Goal: Navigation & Orientation: Find specific page/section

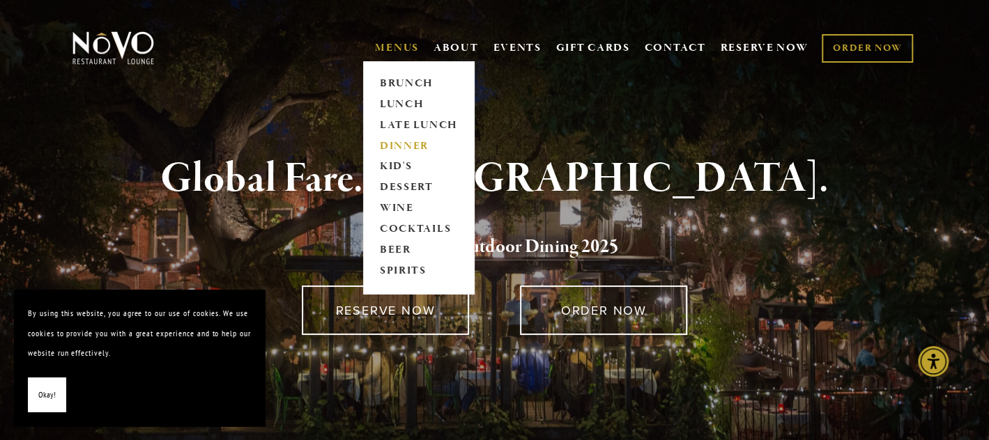
click at [387, 141] on link "DINNER" at bounding box center [418, 146] width 87 height 21
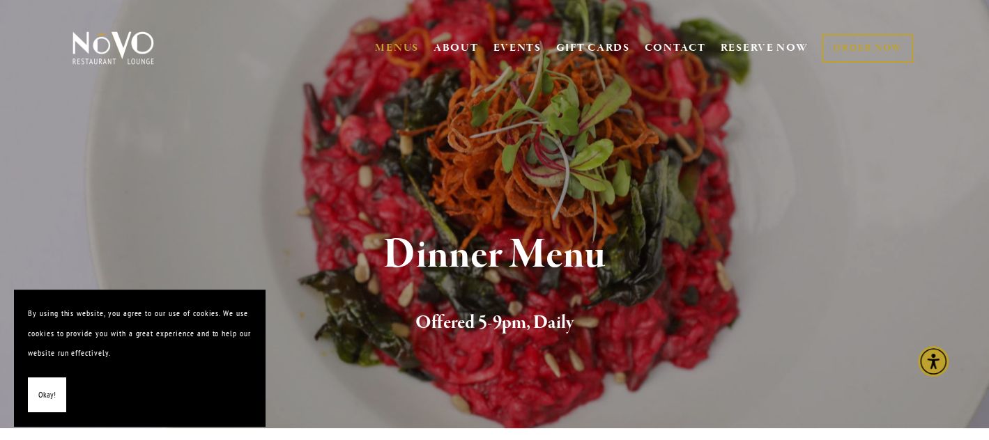
click at [43, 385] on button "Okay!" at bounding box center [47, 396] width 38 height 36
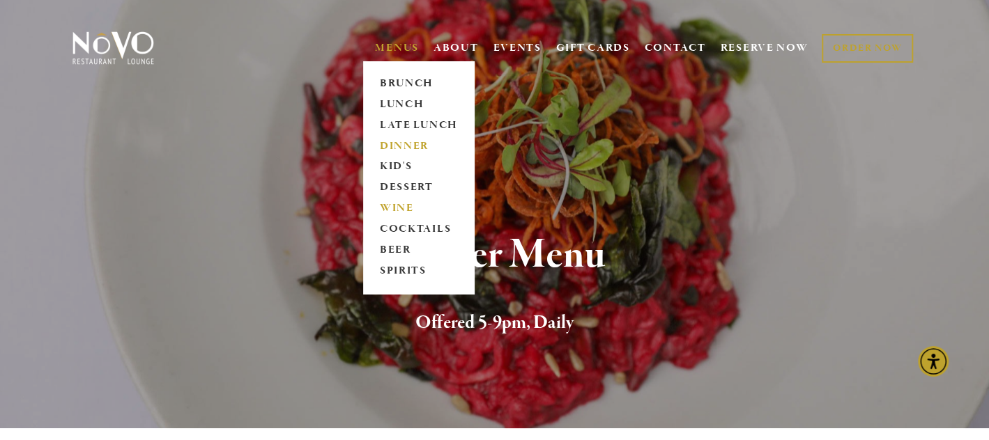
click at [394, 203] on link "WINE" at bounding box center [418, 209] width 87 height 21
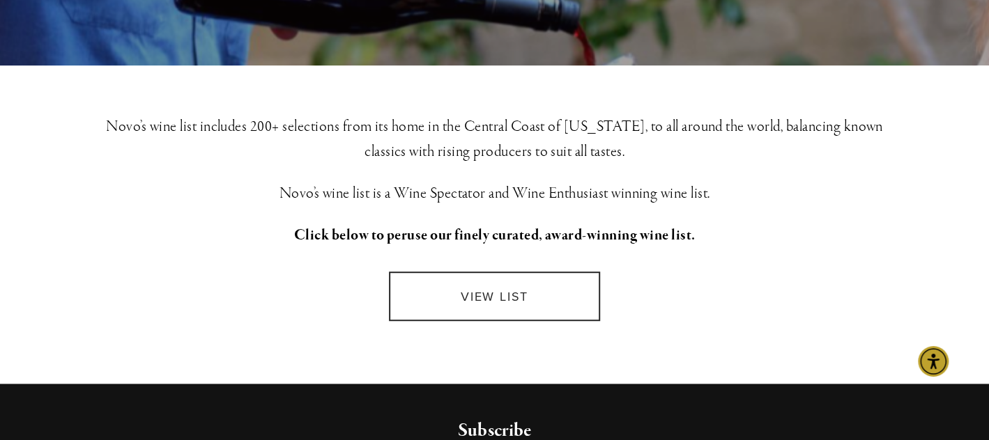
scroll to position [348, 0]
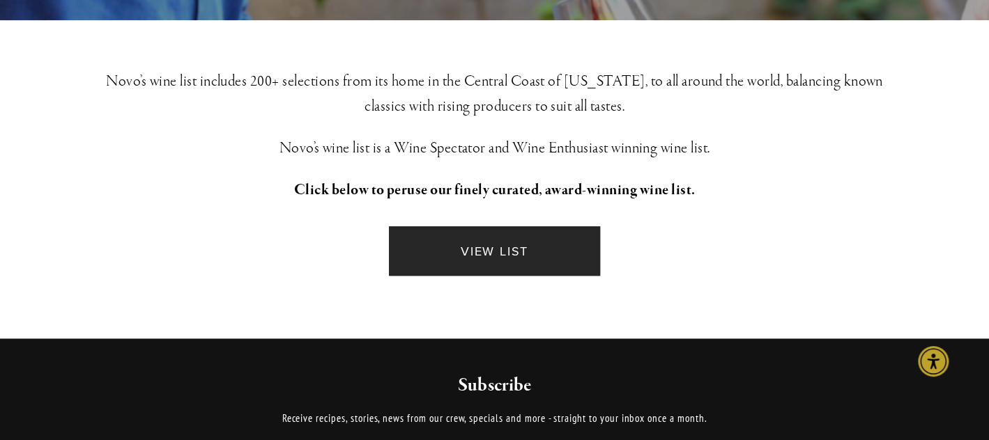
click at [475, 240] on link "VIEW LIST" at bounding box center [494, 251] width 210 height 49
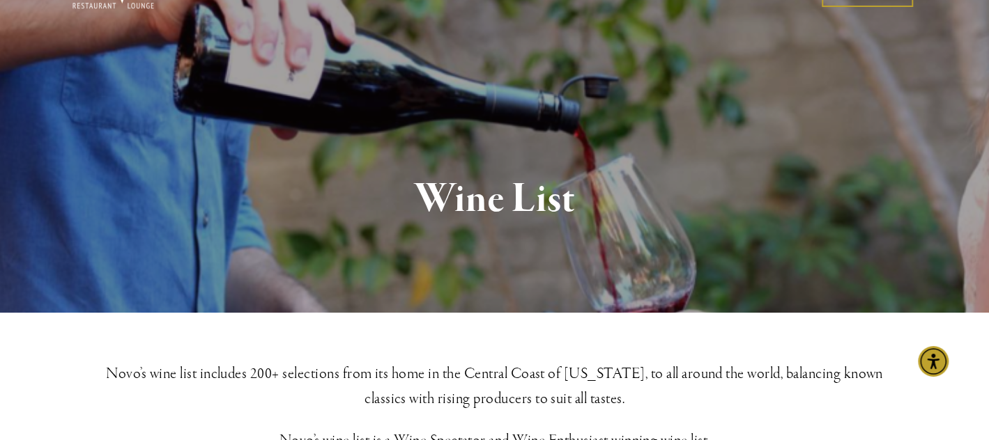
scroll to position [0, 0]
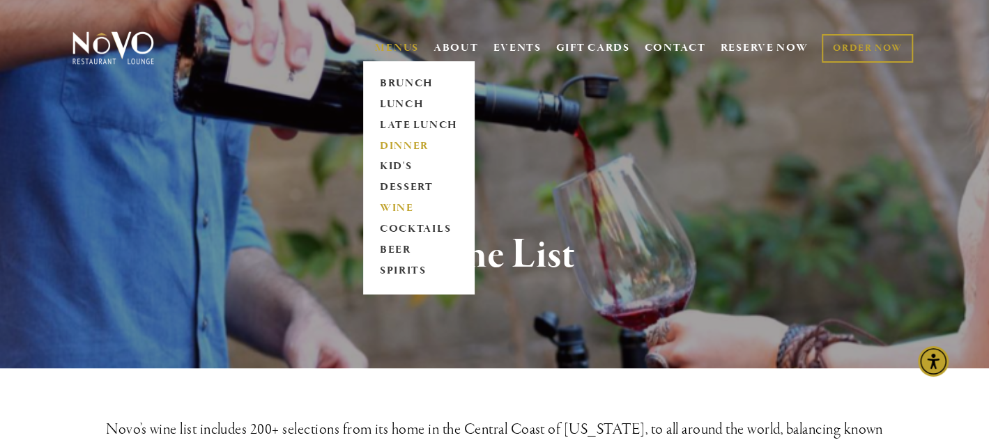
click at [386, 142] on link "DINNER" at bounding box center [418, 146] width 87 height 21
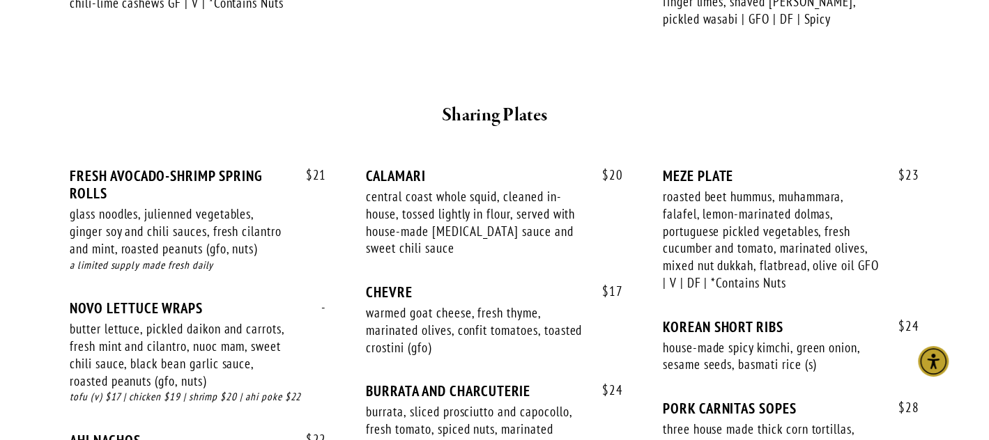
scroll to position [488, 0]
